Goal: Communication & Community: Answer question/provide support

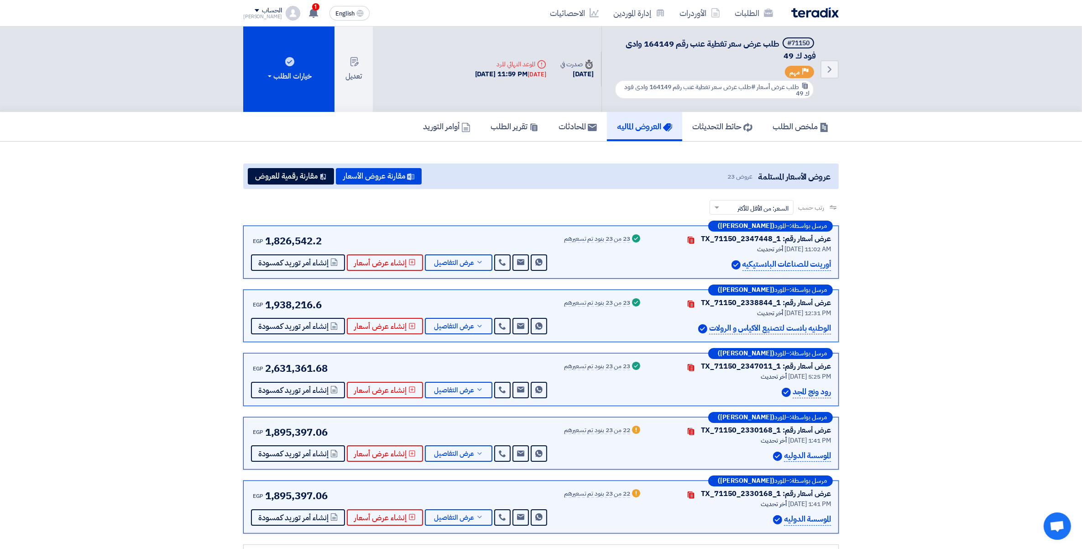
click at [313, 9] on app-header-notification-menu "1 عندك سؤال على مشروع طلب عرض سعر رقم 164609 - برميل بلاستيك بالغطاء سعة 240 لت…" at bounding box center [313, 13] width 26 height 18
click at [312, 7] on span "1" at bounding box center [315, 6] width 7 height 7
click at [309, 8] on icon at bounding box center [314, 13] width 10 height 10
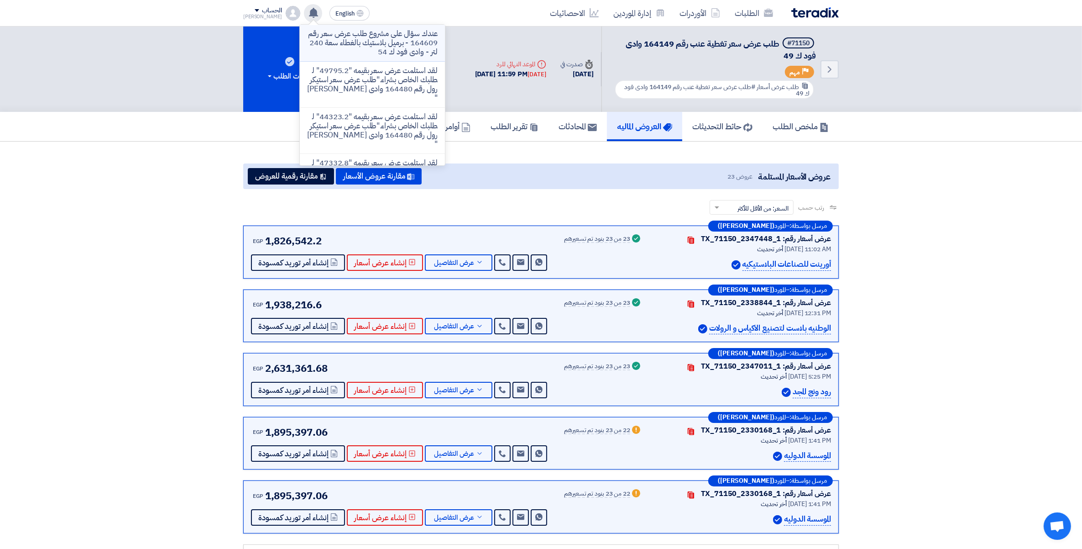
click at [366, 41] on p "عندك سؤال على مشروع طلب عرض سعر رقم 164609 - برميل بلاستيك بالغطاء سعة 240 لتر …" at bounding box center [372, 42] width 131 height 27
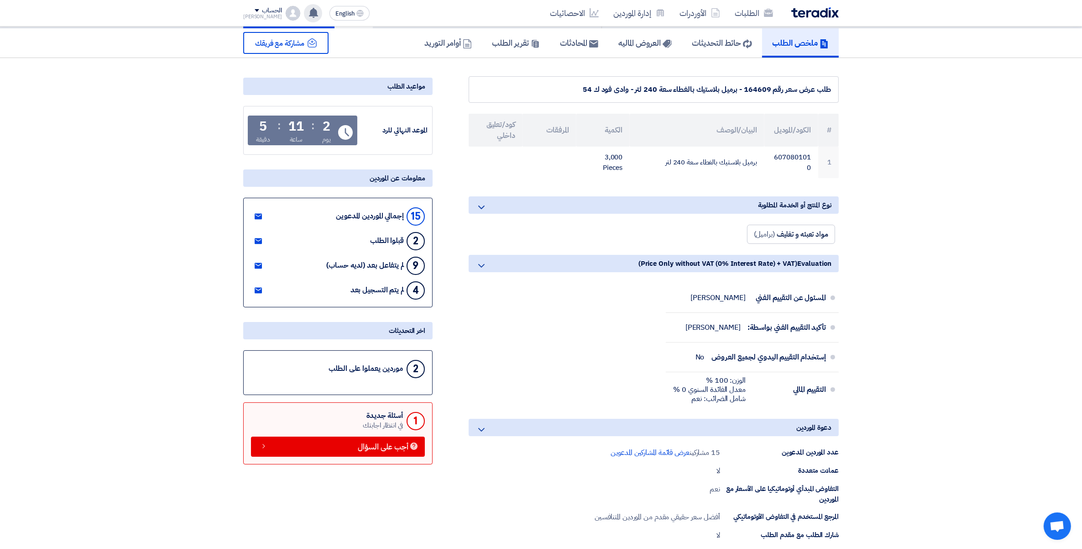
scroll to position [57, 0]
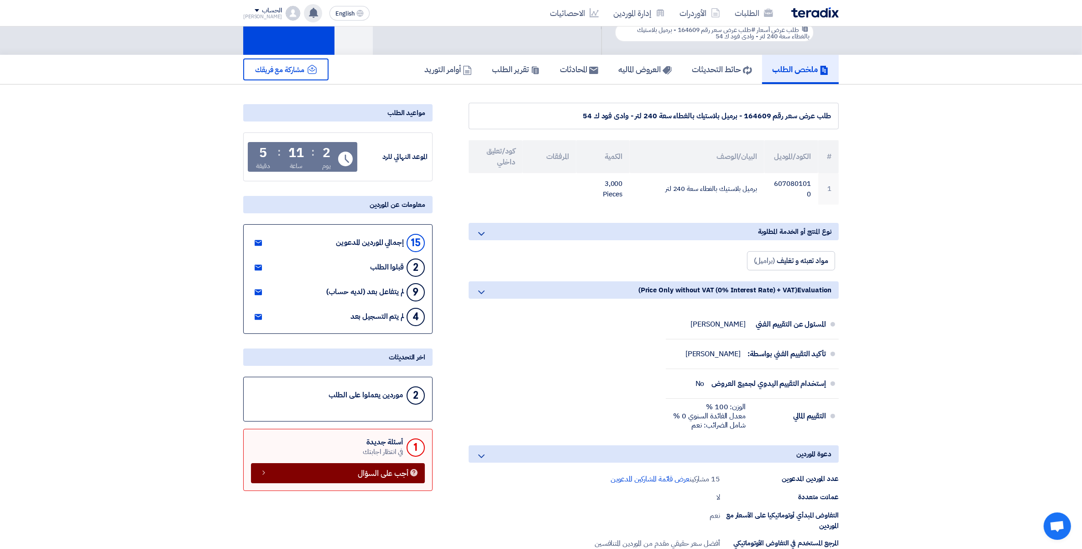
click at [376, 470] on span "أجب على السؤال" at bounding box center [383, 473] width 51 height 7
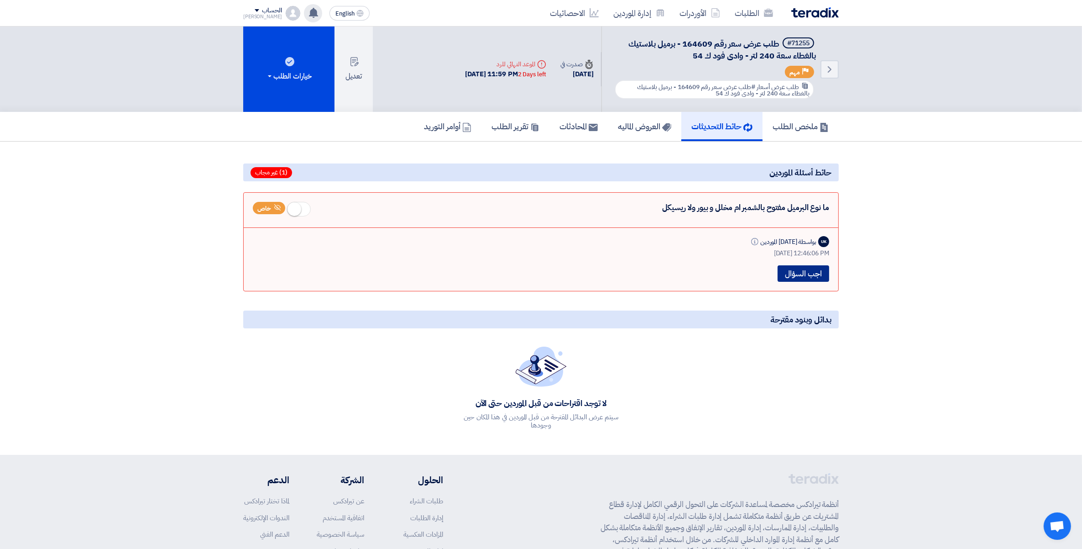
click at [804, 273] on button "اجب السؤال" at bounding box center [804, 273] width 52 height 16
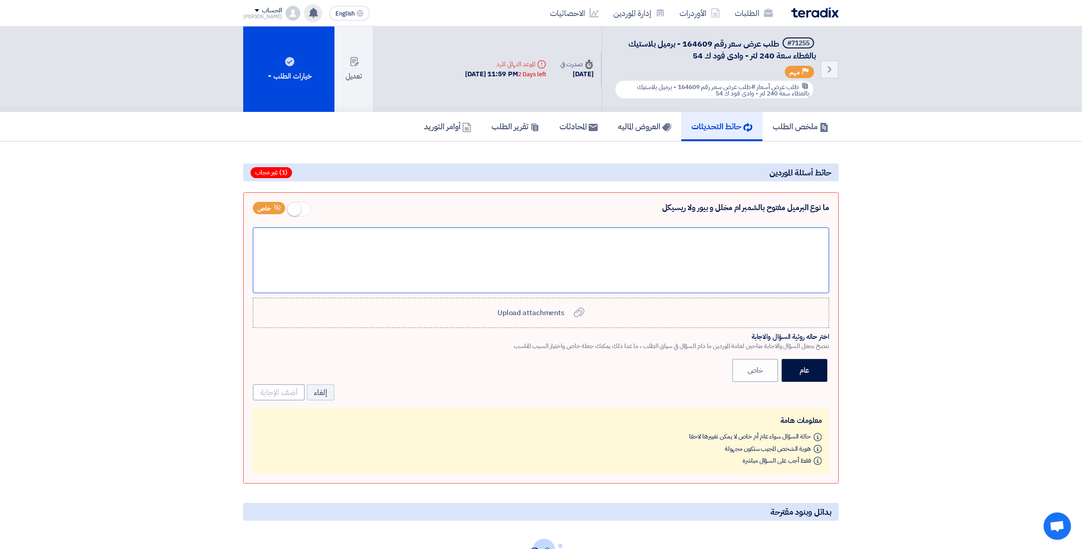
click at [816, 252] on div at bounding box center [541, 260] width 576 height 66
click at [926, 199] on section "بدائل وبنود مقترحة لا توجد اقتراحات من قبل الموردين حتى الآن سيتم عرض البدائل ا…" at bounding box center [541, 393] width 1082 height 505
click at [745, 15] on link "الطلبات" at bounding box center [753, 12] width 53 height 21
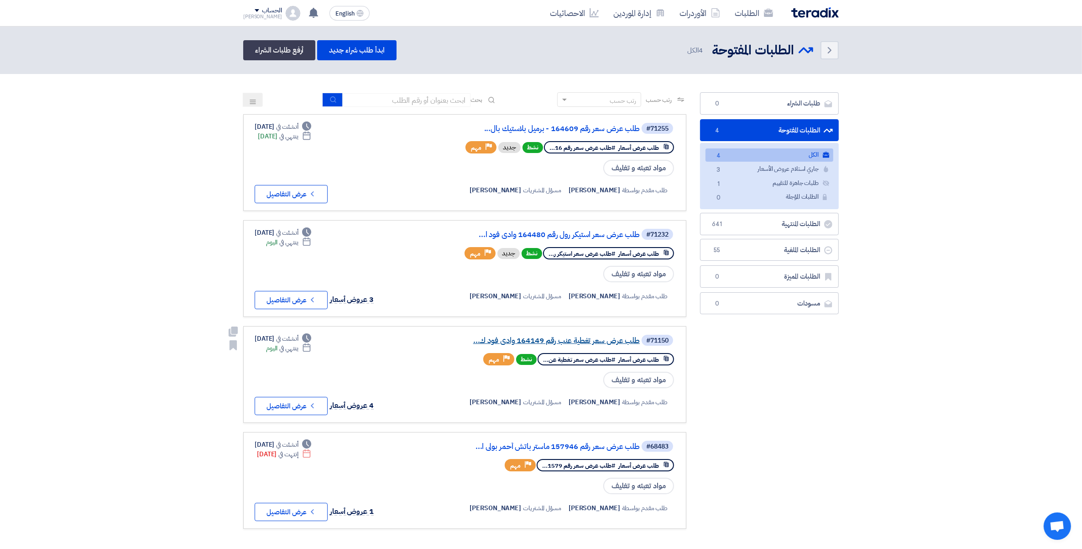
click at [586, 336] on link "طلب عرض سعر تغطية عنب رقم 164149 وادى فود ك..." at bounding box center [548, 340] width 183 height 8
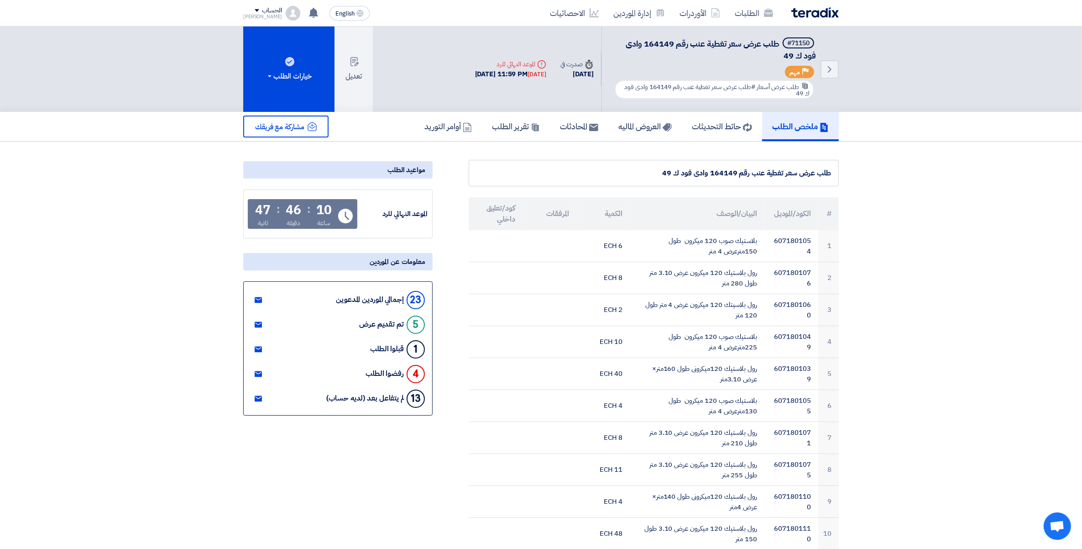
click at [658, 39] on span "طلب عرض سعر تغطية عنب رقم 164149 وادى فود ك 49" at bounding box center [721, 49] width 190 height 24
copy span "164149"
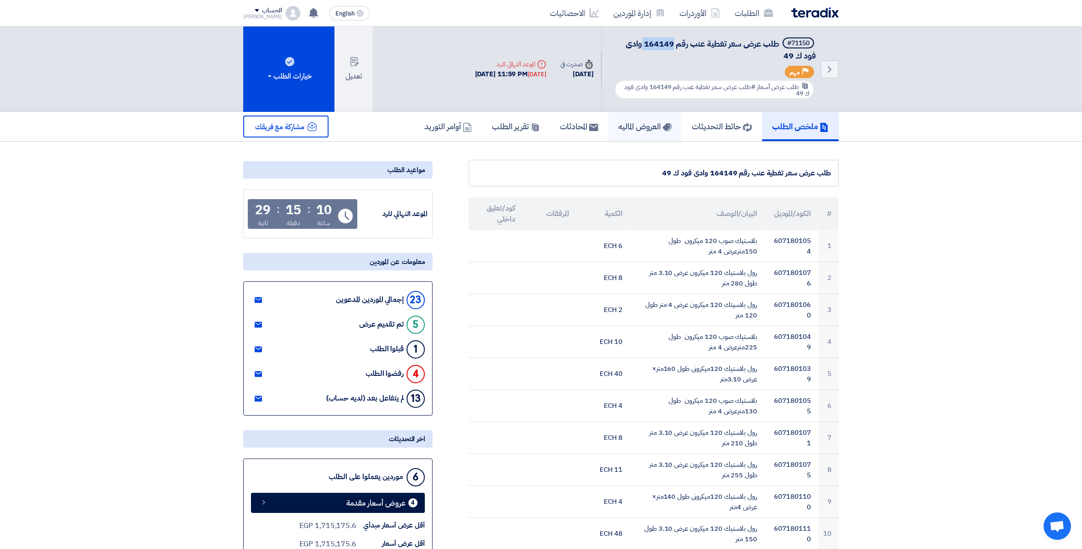
click at [627, 129] on h5 "العروض الماليه" at bounding box center [644, 126] width 53 height 10
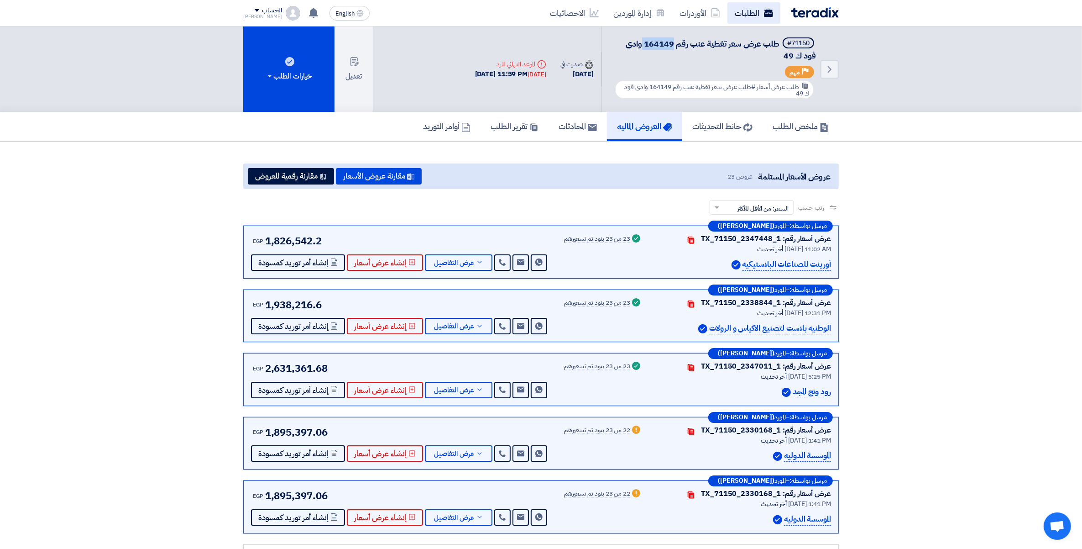
click at [743, 10] on link "الطلبات" at bounding box center [753, 12] width 53 height 21
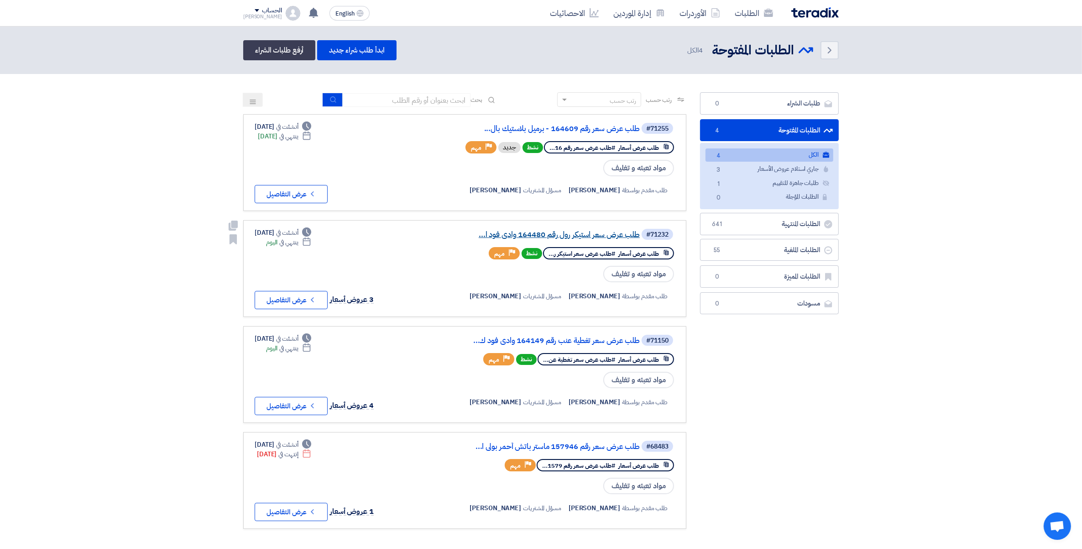
click at [567, 232] on link "طلب عرض سعر استيكر رول رقم 164480 وادى فود ا..." at bounding box center [548, 234] width 183 height 8
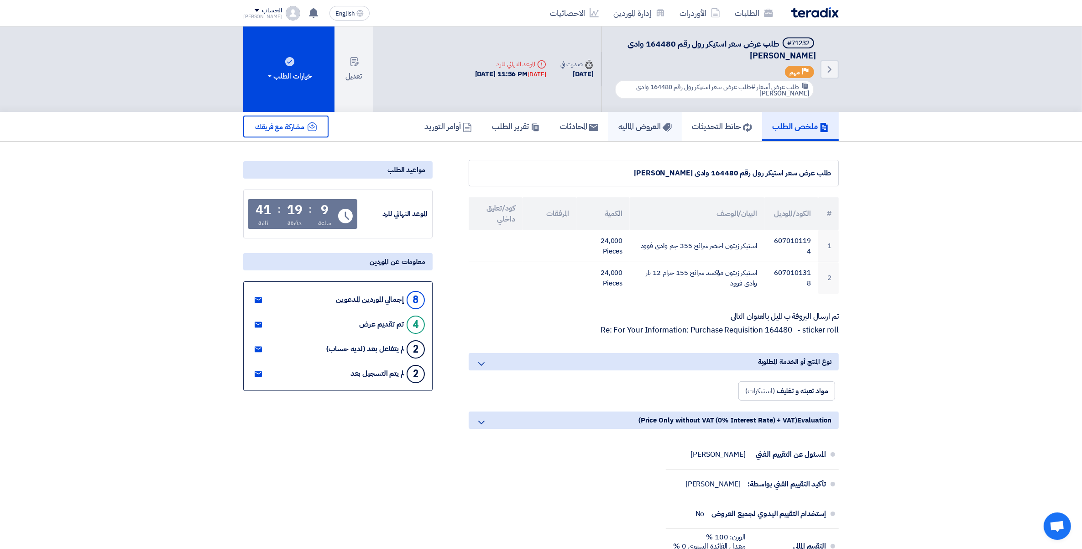
click at [647, 124] on h5 "العروض الماليه" at bounding box center [644, 126] width 53 height 10
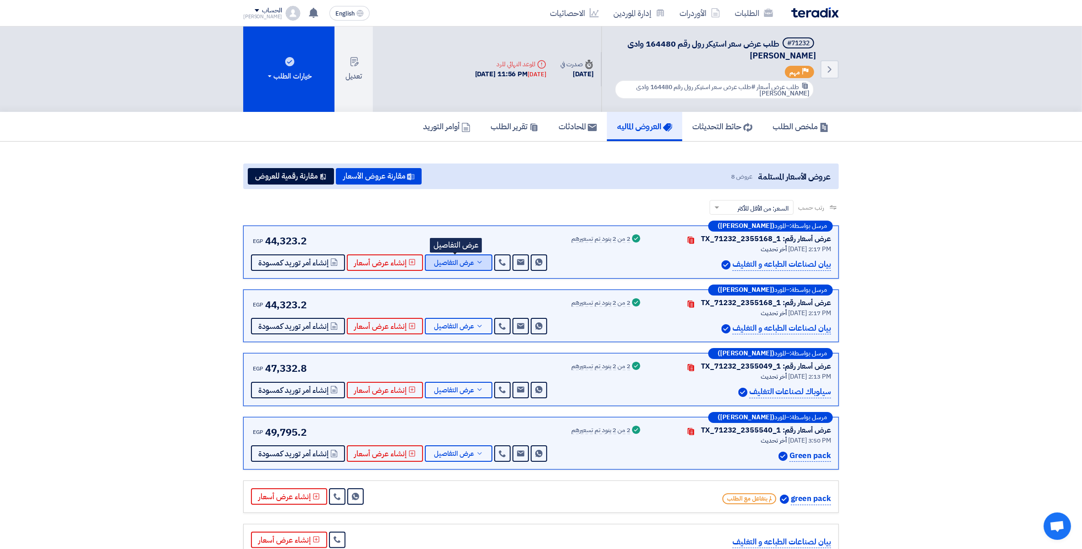
click at [480, 258] on button "عرض التفاصيل" at bounding box center [459, 262] width 68 height 16
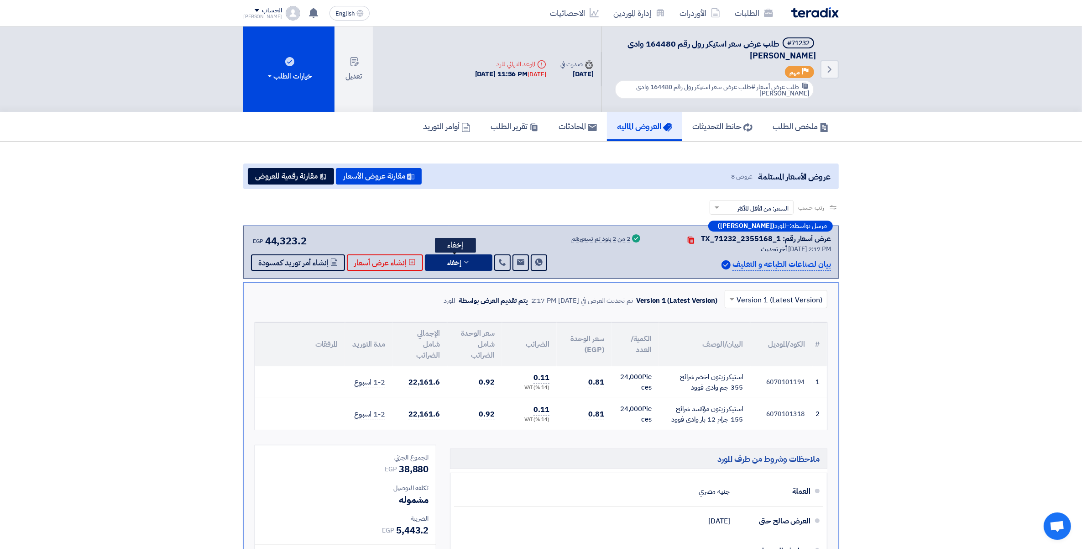
click at [480, 258] on button "إخفاء" at bounding box center [459, 262] width 68 height 16
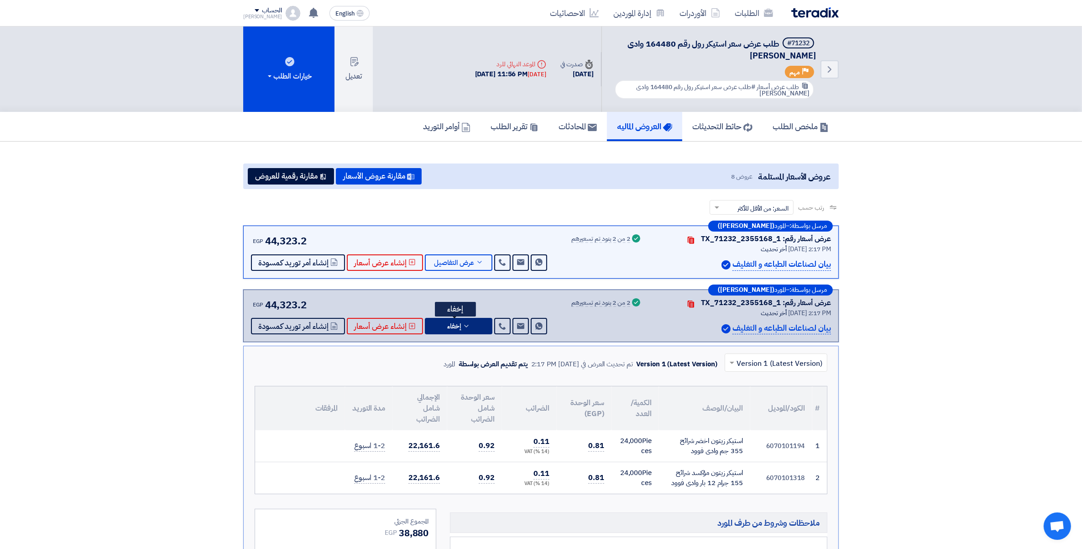
click at [473, 323] on button "إخفاء" at bounding box center [459, 326] width 68 height 16
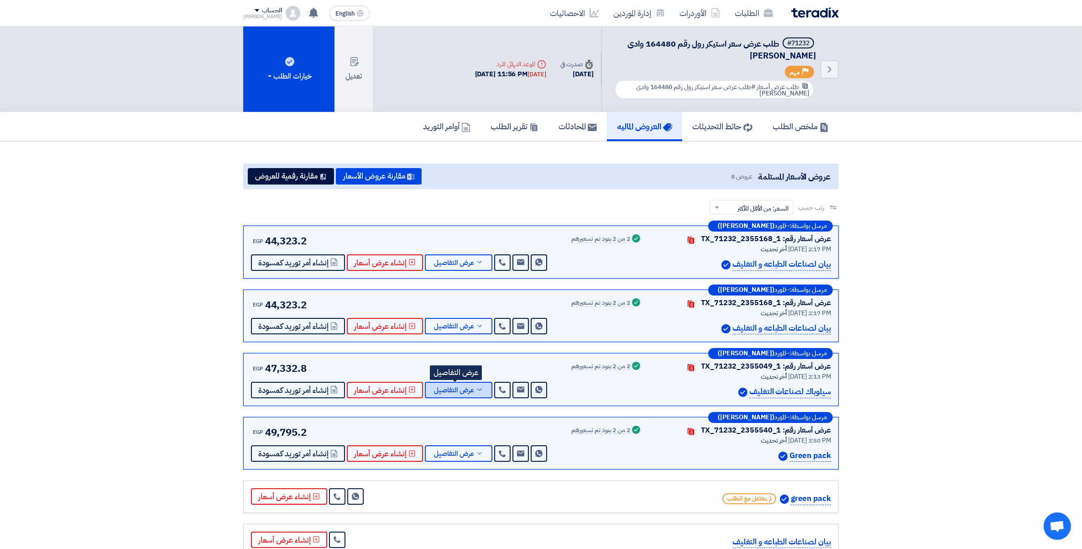
click at [471, 388] on span "عرض التفاصيل" at bounding box center [454, 390] width 40 height 7
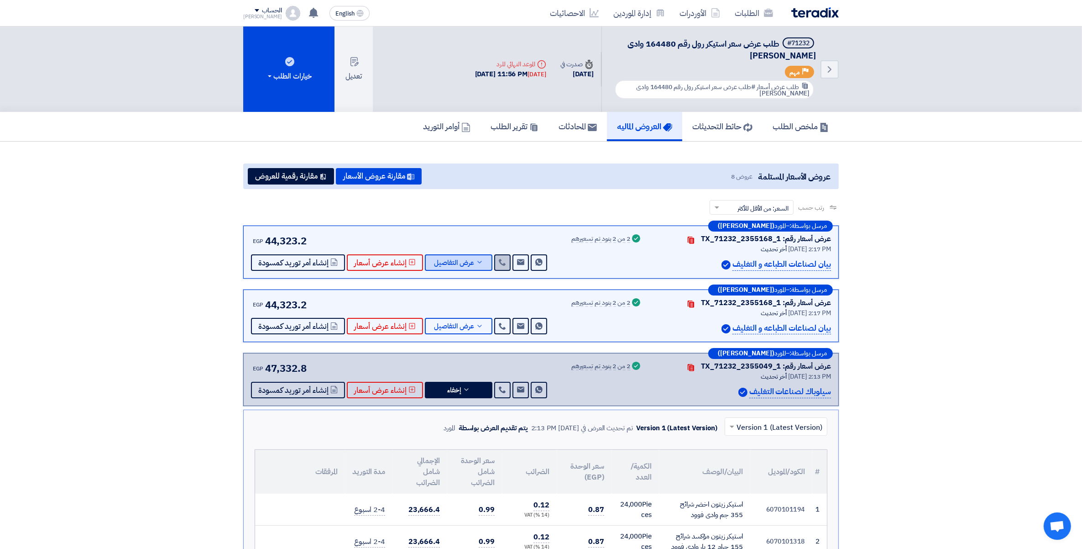
click at [476, 259] on icon at bounding box center [479, 261] width 7 height 7
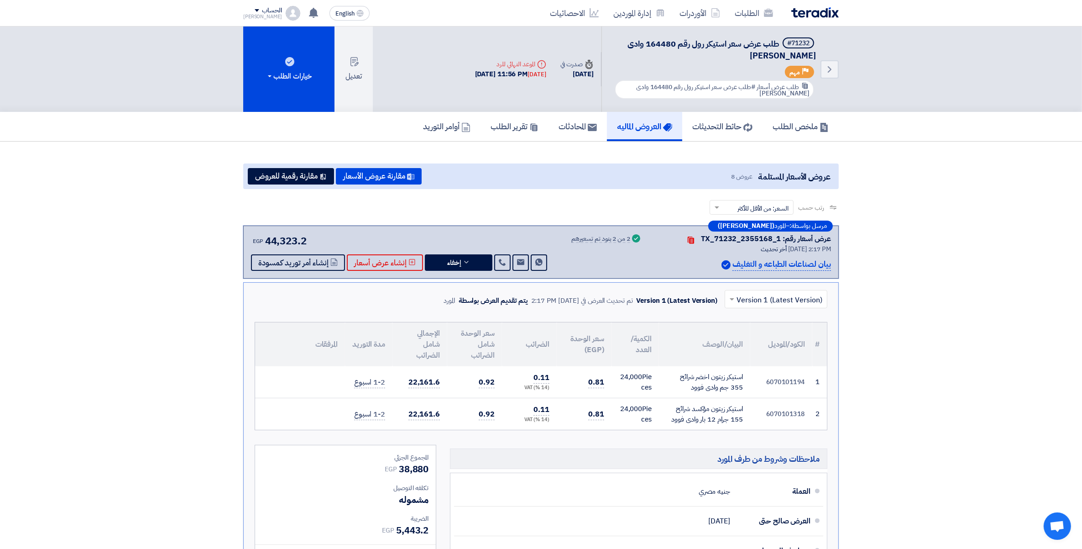
click at [787, 377] on td "6070101194" at bounding box center [781, 382] width 62 height 32
click at [787, 375] on td "6070101194" at bounding box center [781, 382] width 62 height 32
copy td "6070101194"
